Goal: Understand process/instructions: Learn how to perform a task or action

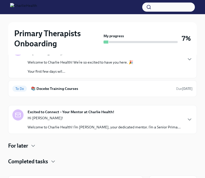
scroll to position [93, 0]
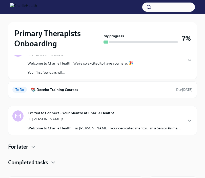
click at [109, 114] on strong "Excited to Connect – Your Mentor at Charlie Health!" at bounding box center [71, 112] width 87 height 5
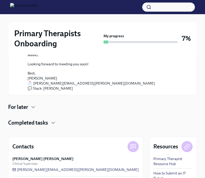
scroll to position [242, 0]
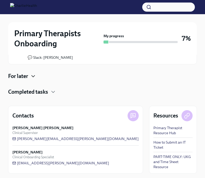
click at [35, 75] on icon "button" at bounding box center [33, 76] width 6 height 6
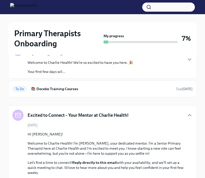
scroll to position [90, 0]
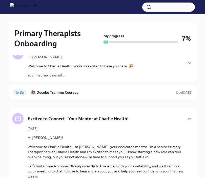
click at [187, 118] on icon "button" at bounding box center [190, 119] width 6 height 6
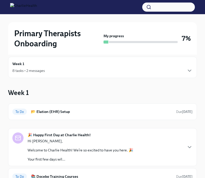
scroll to position [0, 0]
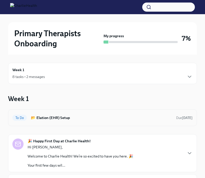
click at [141, 120] on h6 "📂 Elation (EHR) Setup" at bounding box center [101, 118] width 141 height 6
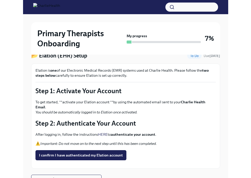
scroll to position [51, 0]
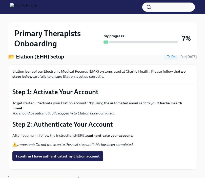
click at [79, 134] on link "HERE" at bounding box center [80, 135] width 10 height 5
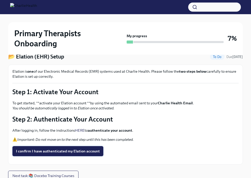
click at [82, 152] on span "I confirm I have authenticated my Elation account" at bounding box center [58, 151] width 84 height 5
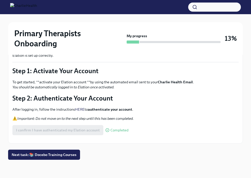
scroll to position [90, 0]
click at [64, 157] on span "Next task : 📚 Docebo Training Courses" at bounding box center [44, 154] width 65 height 5
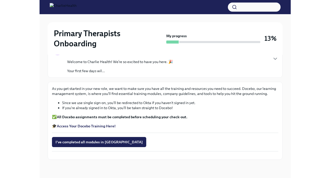
scroll to position [9, 0]
